Goal: Task Accomplishment & Management: Manage account settings

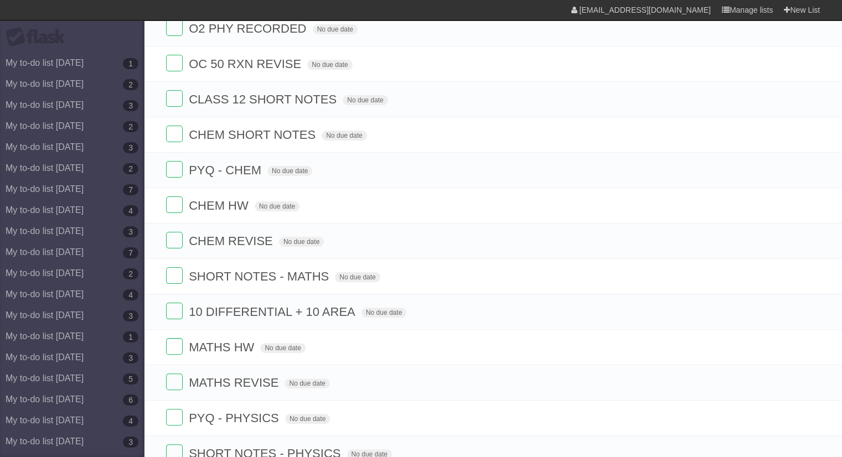
scroll to position [308, 0]
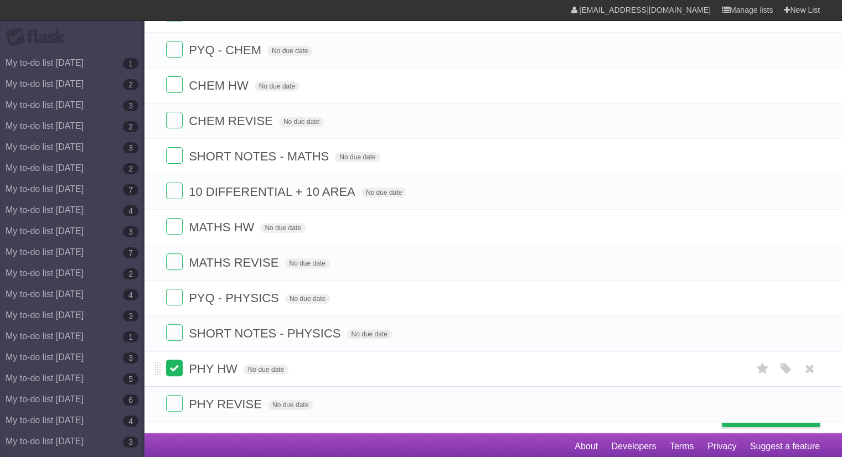
click at [172, 368] on label at bounding box center [174, 368] width 17 height 17
click at [175, 395] on label at bounding box center [174, 403] width 17 height 17
click at [812, 331] on icon at bounding box center [810, 333] width 16 height 18
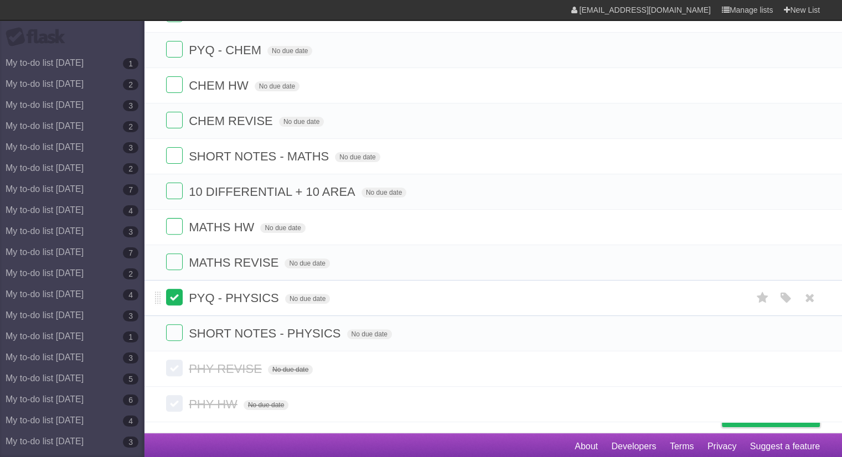
click at [177, 293] on label at bounding box center [174, 297] width 17 height 17
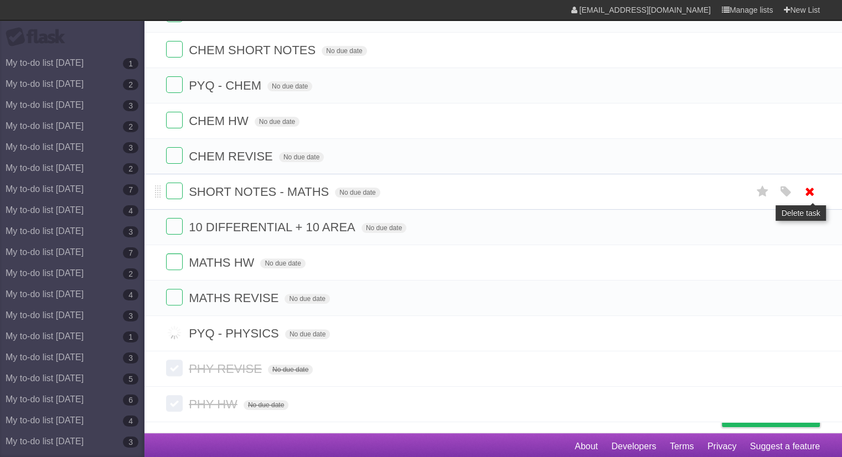
click at [818, 187] on link at bounding box center [810, 192] width 21 height 18
click at [177, 335] on label at bounding box center [174, 332] width 17 height 17
click at [811, 193] on icon at bounding box center [810, 192] width 16 height 18
click at [174, 329] on label at bounding box center [174, 332] width 17 height 17
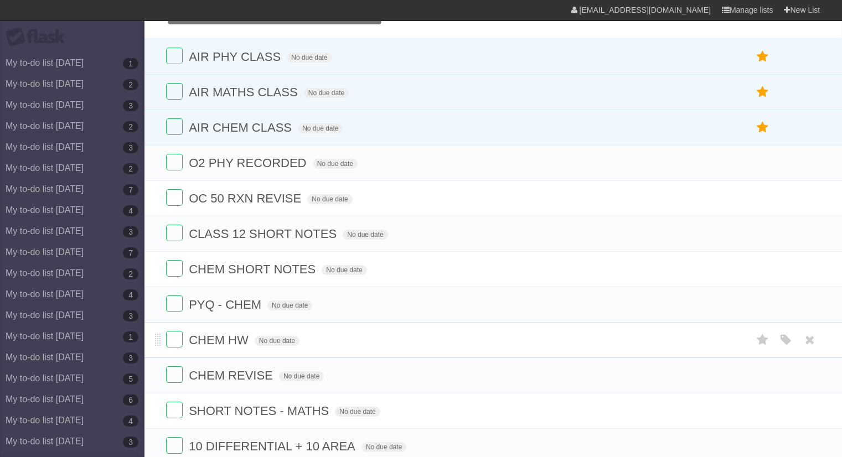
scroll to position [0, 0]
